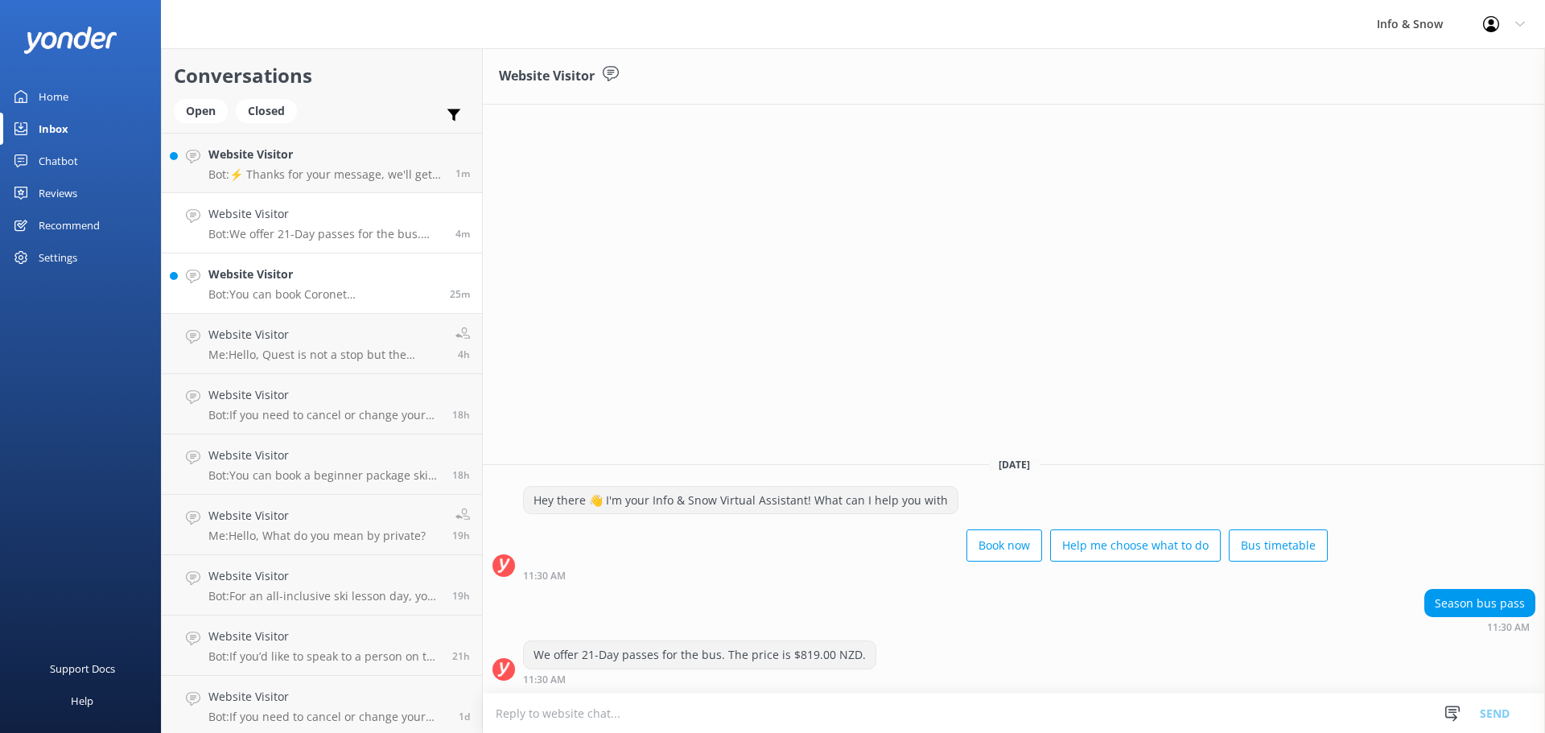
click at [240, 285] on div "Website Visitor Bot: You can book Coronet Peak/Remarkables, Lift & Transport pa…" at bounding box center [322, 283] width 229 height 35
click at [323, 165] on div "Website Visitor Bot: ⚡ Thanks for your message, we'll get back to you as soon a…" at bounding box center [325, 163] width 235 height 35
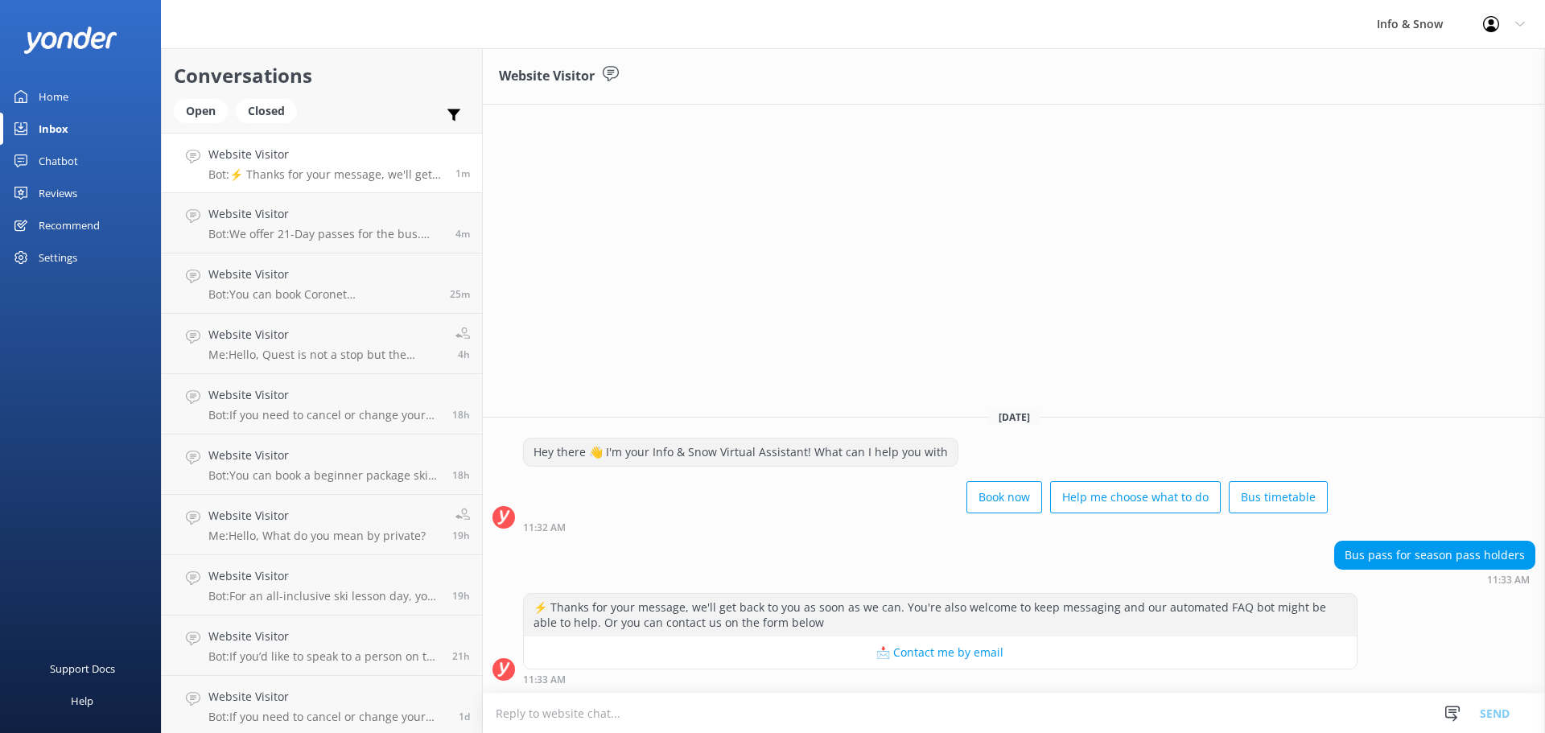
click at [872, 716] on textarea at bounding box center [1014, 713] width 1062 height 39
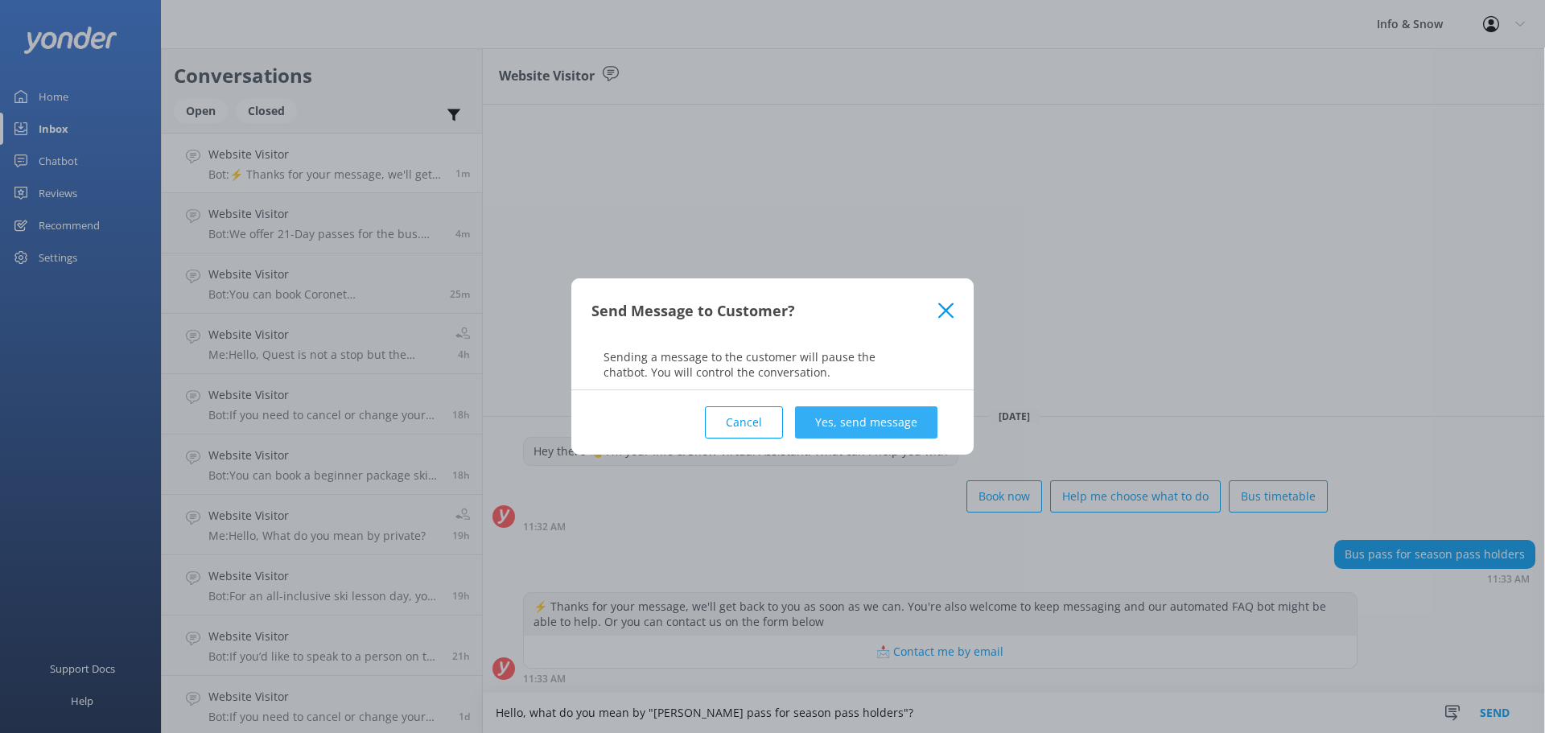
type textarea "Hello, what do you mean by "[PERSON_NAME] pass for season pass holders"?"
click at [880, 432] on button "Yes, send message" at bounding box center [866, 422] width 142 height 32
